Goal: Obtain resource: Obtain resource

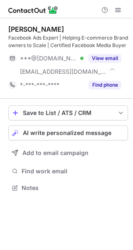
scroll to position [182, 133]
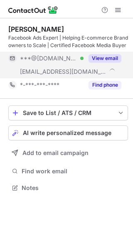
click at [100, 58] on button "View email" at bounding box center [105, 58] width 33 height 8
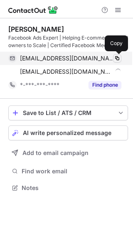
click at [118, 59] on span at bounding box center [117, 58] width 7 height 7
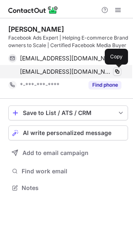
click at [117, 70] on span at bounding box center [117, 71] width 7 height 7
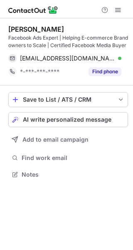
scroll to position [169, 133]
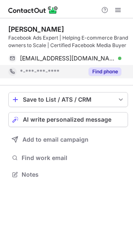
click at [99, 71] on button "Find phone" at bounding box center [105, 72] width 33 height 8
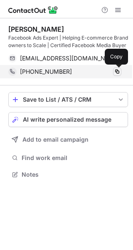
click at [118, 72] on span at bounding box center [117, 71] width 7 height 7
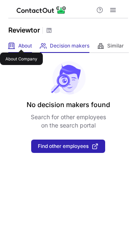
click at [21, 43] on span "About" at bounding box center [25, 46] width 14 height 7
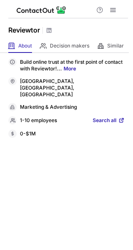
click at [67, 68] on link "More" at bounding box center [70, 68] width 13 height 6
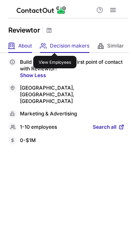
click at [55, 45] on span "Decision makers" at bounding box center [70, 46] width 40 height 7
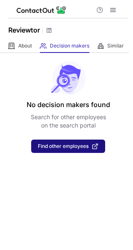
click at [70, 149] on span "Find other employees" at bounding box center [68, 146] width 61 height 7
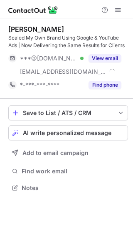
scroll to position [182, 133]
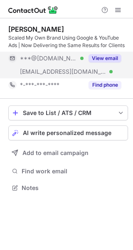
click at [110, 55] on button "View email" at bounding box center [105, 58] width 33 height 8
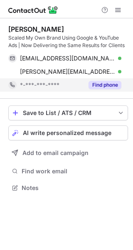
click at [101, 82] on button "Find phone" at bounding box center [105, 85] width 33 height 8
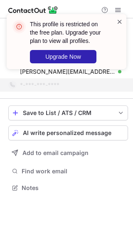
click at [120, 22] on span at bounding box center [120, 22] width 7 height 8
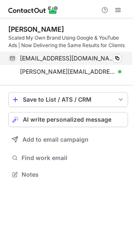
scroll to position [169, 133]
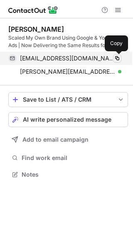
click at [117, 57] on span at bounding box center [117, 58] width 7 height 7
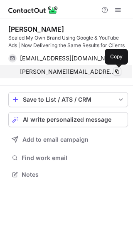
click at [116, 70] on span at bounding box center [117, 71] width 7 height 7
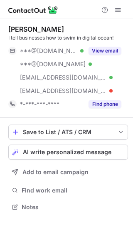
scroll to position [201, 133]
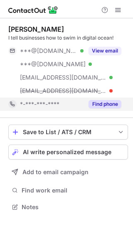
click at [108, 104] on button "Find phone" at bounding box center [105, 104] width 33 height 8
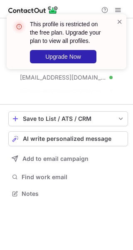
scroll to position [175, 133]
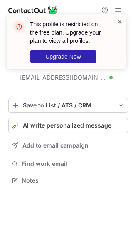
click at [120, 20] on span at bounding box center [120, 22] width 7 height 8
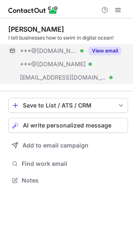
click at [103, 49] on button "View email" at bounding box center [105, 51] width 33 height 8
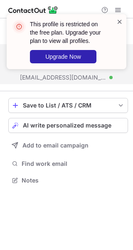
click at [117, 21] on span at bounding box center [120, 22] width 7 height 8
